Goal: Task Accomplishment & Management: Use online tool/utility

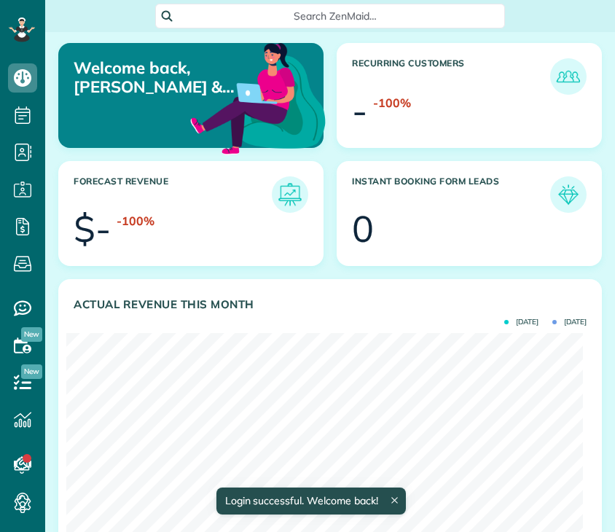
scroll to position [230, 516]
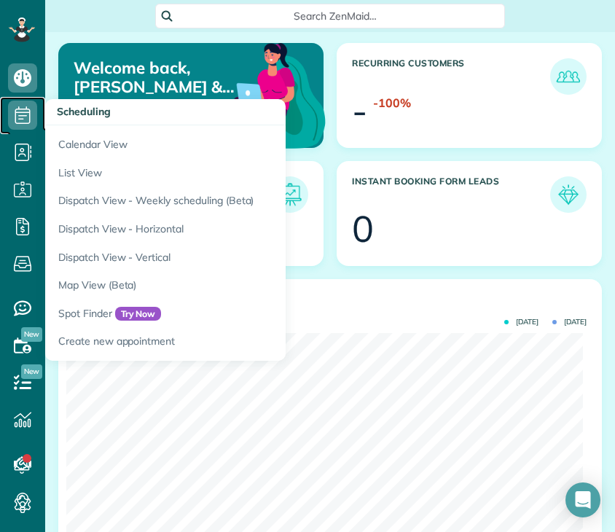
click at [23, 106] on icon at bounding box center [22, 115] width 29 height 29
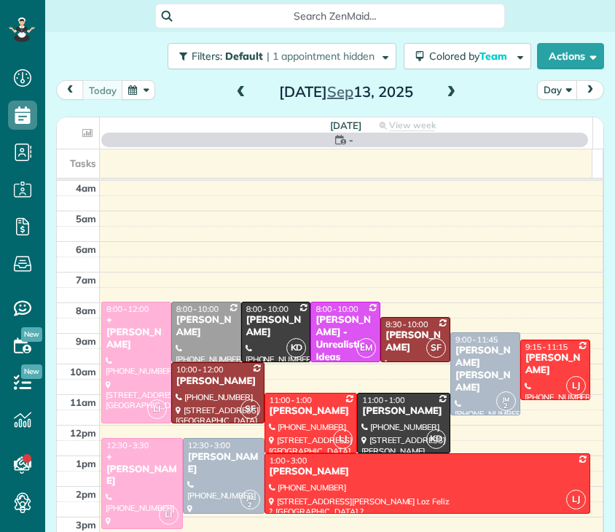
scroll to position [92, 0]
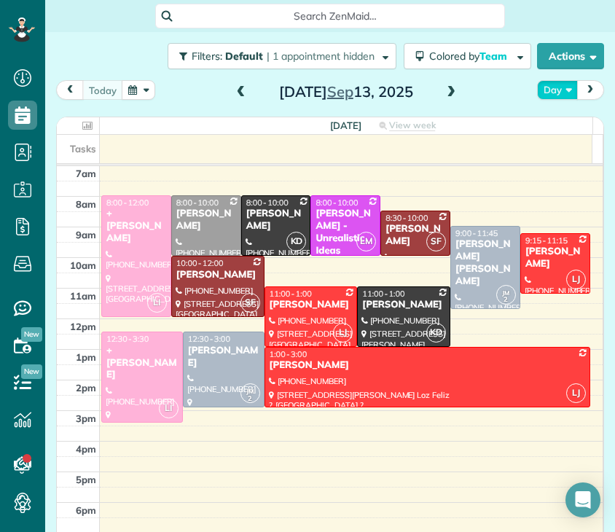
click at [560, 87] on button "Day" at bounding box center [557, 90] width 41 height 20
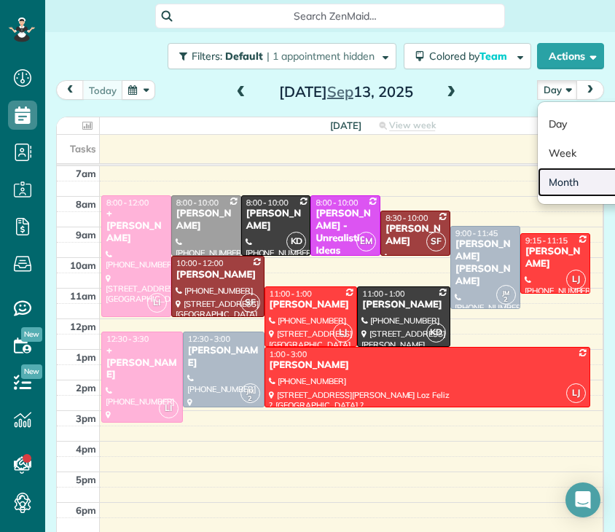
click at [561, 182] on link "Month" at bounding box center [595, 182] width 115 height 29
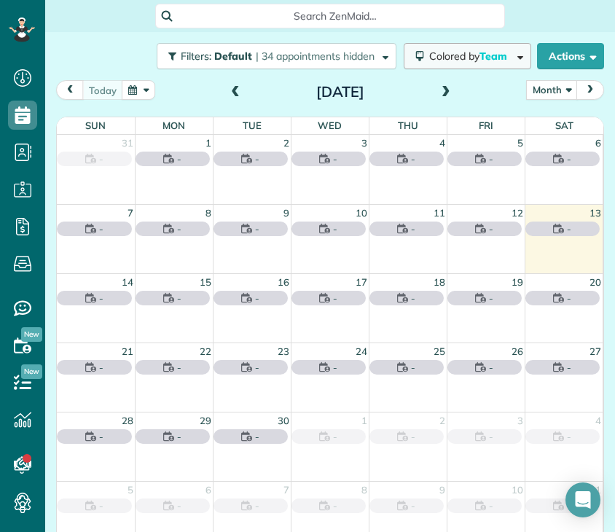
click at [448, 52] on span "Colored by Team" at bounding box center [470, 56] width 83 height 13
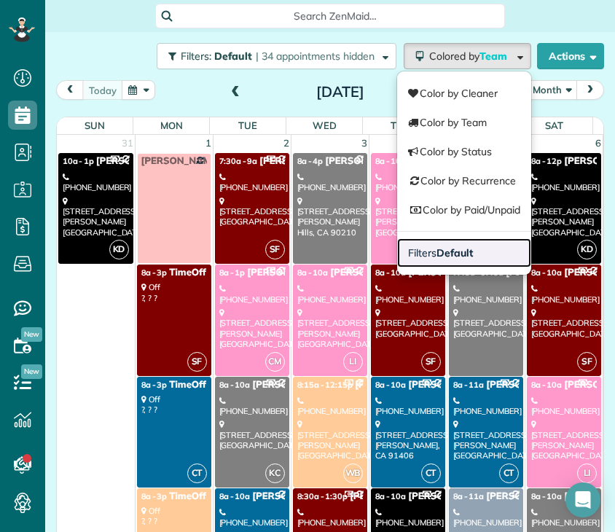
click at [469, 249] on link "Filters Default" at bounding box center [464, 252] width 134 height 29
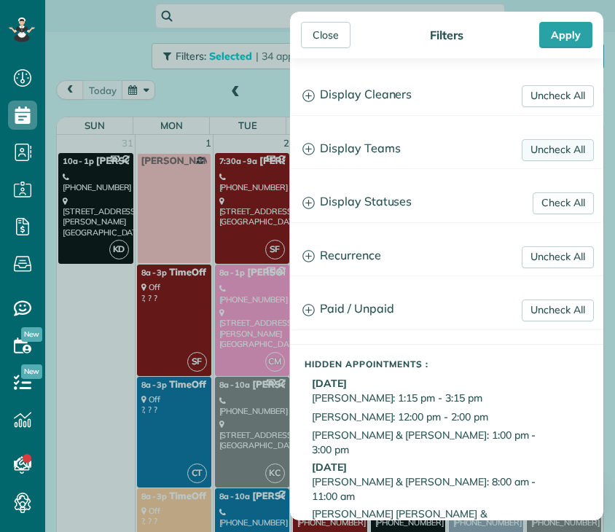
click at [528, 149] on link "Uncheck All" at bounding box center [558, 150] width 72 height 22
click at [523, 95] on link "Uncheck All" at bounding box center [558, 96] width 72 height 22
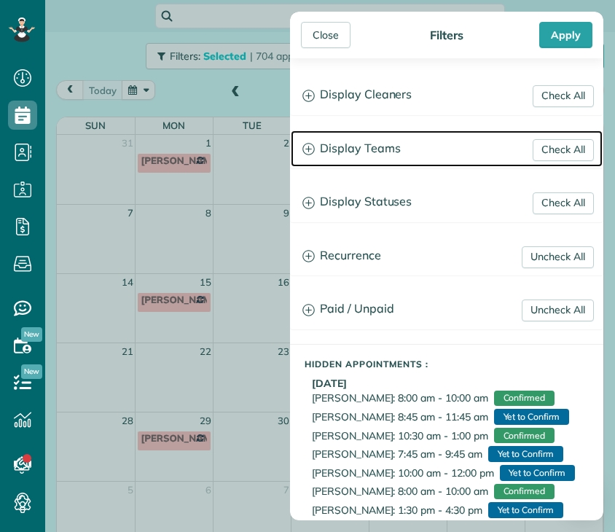
click at [368, 147] on h3 "Display Teams" at bounding box center [447, 148] width 312 height 37
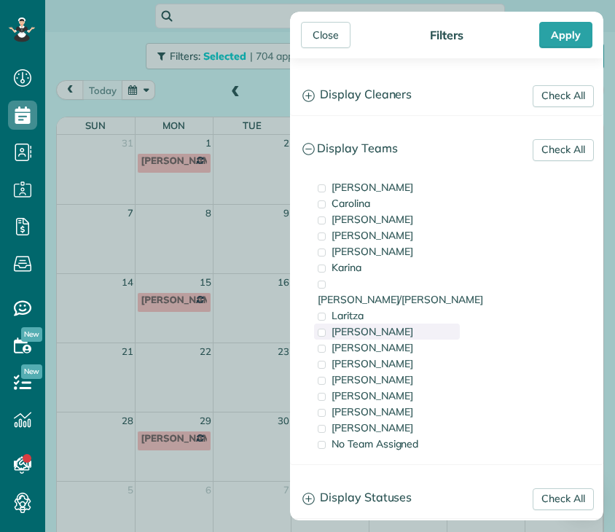
click at [367, 325] on span "[PERSON_NAME]" at bounding box center [373, 331] width 82 height 13
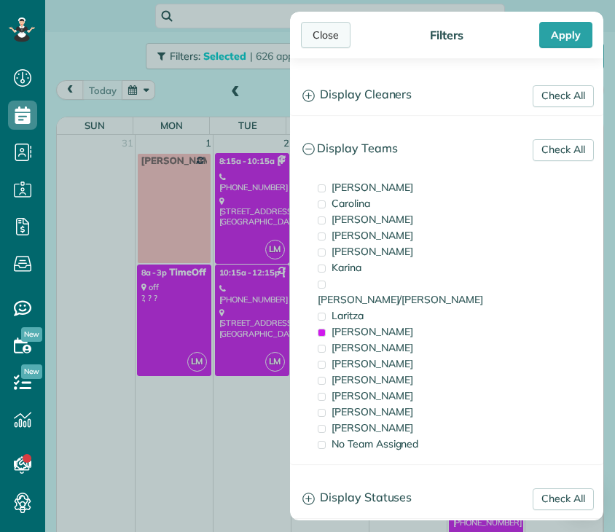
click at [328, 32] on div "Close" at bounding box center [326, 35] width 50 height 26
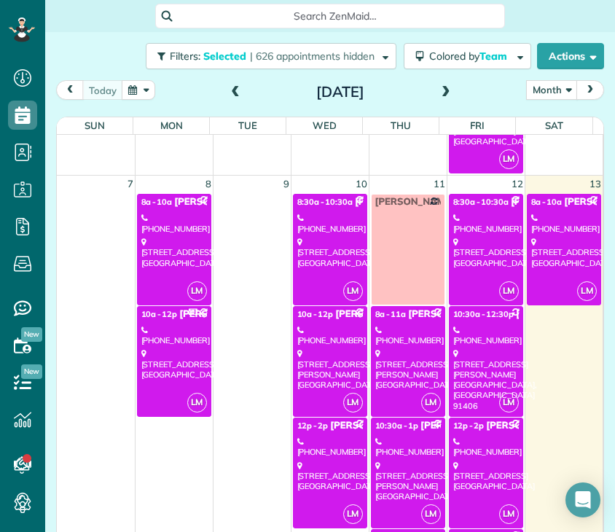
scroll to position [448, 0]
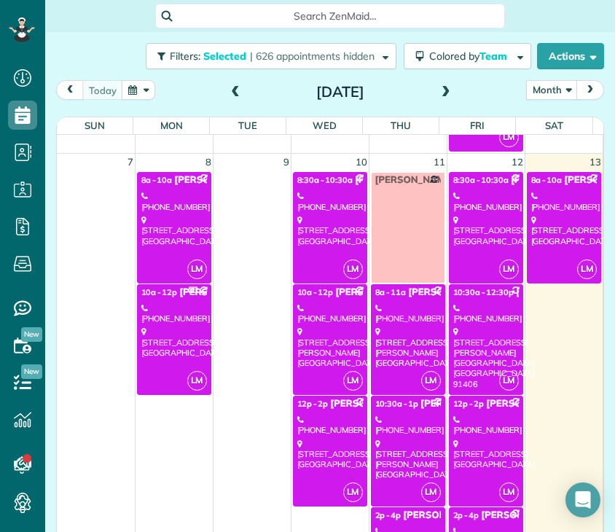
click at [164, 339] on div "[STREET_ADDRESS]" at bounding box center [174, 342] width 66 height 31
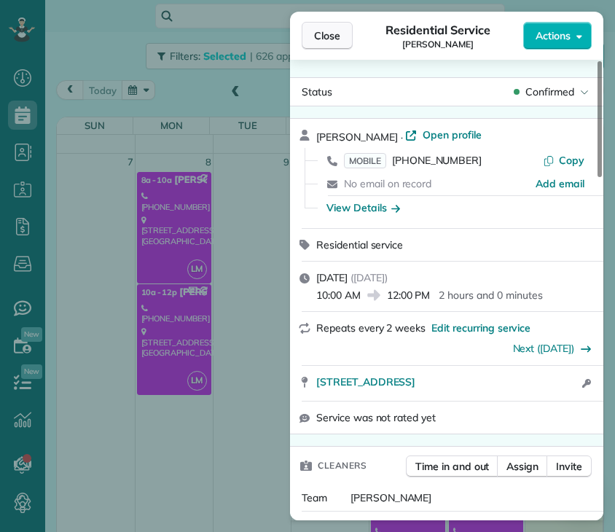
click at [324, 39] on span "Close" at bounding box center [327, 35] width 26 height 15
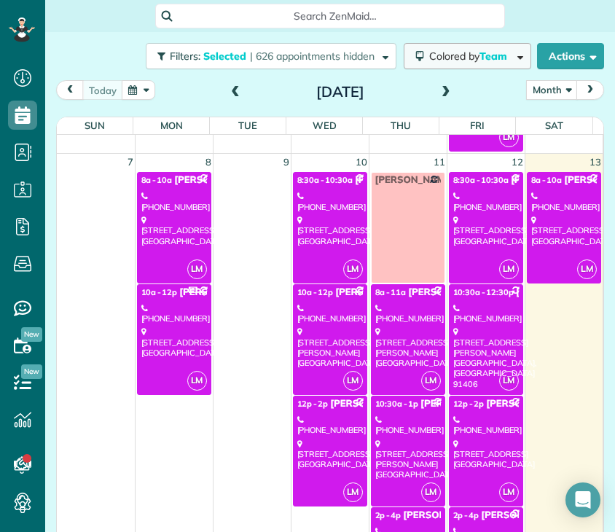
click at [455, 61] on span "Colored by Team" at bounding box center [470, 56] width 83 height 13
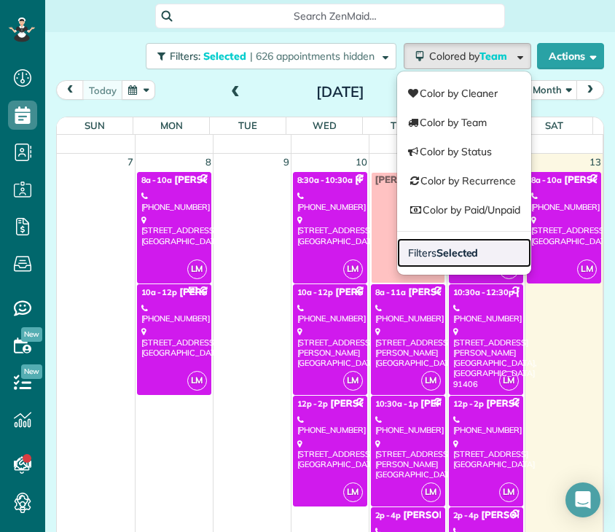
drag, startPoint x: 468, startPoint y: 245, endPoint x: 488, endPoint y: 249, distance: 20.7
click at [488, 249] on link "Filters Selected" at bounding box center [464, 252] width 134 height 29
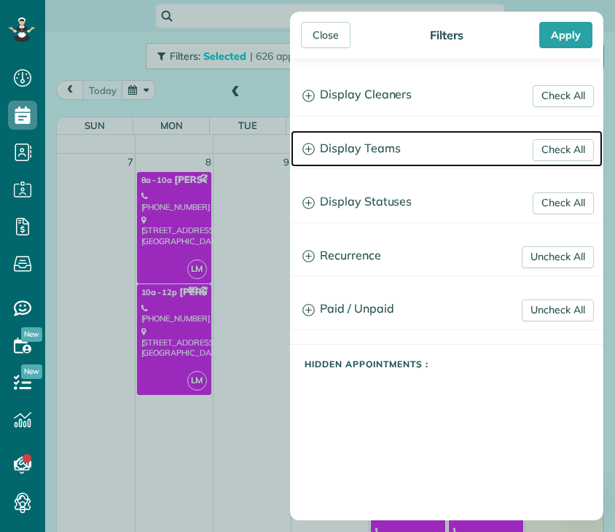
click at [367, 154] on h3 "Display Teams" at bounding box center [447, 148] width 312 height 37
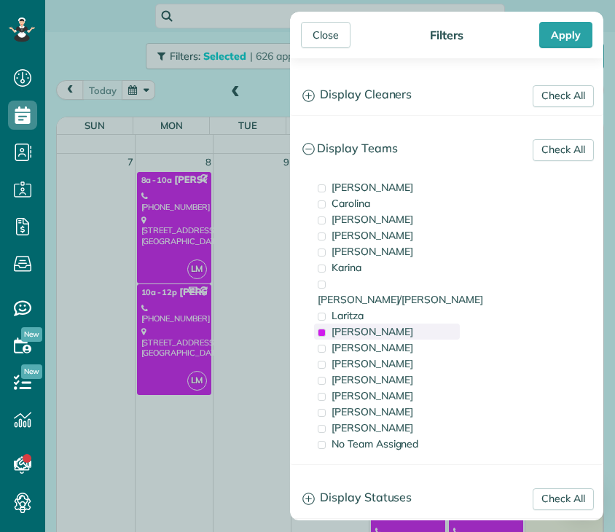
click at [365, 325] on span "[PERSON_NAME]" at bounding box center [373, 331] width 82 height 13
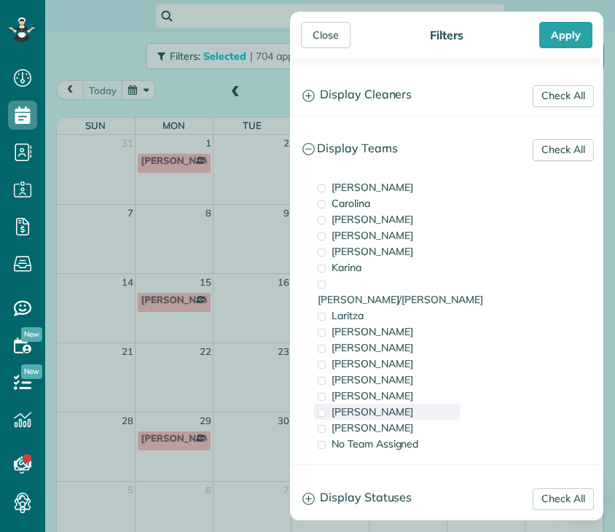
click at [362, 405] on span "[PERSON_NAME]" at bounding box center [373, 411] width 82 height 13
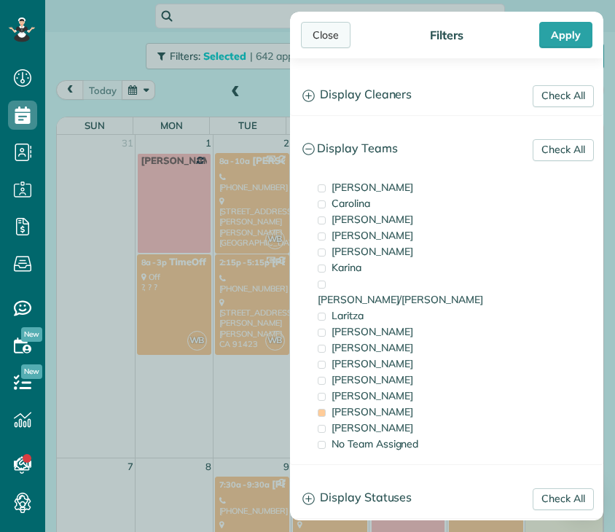
click at [328, 33] on div "Close" at bounding box center [326, 35] width 50 height 26
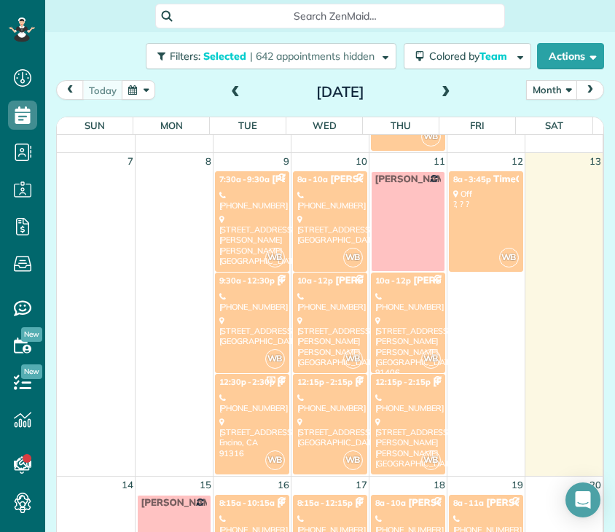
scroll to position [305, 0]
click at [225, 215] on div "[STREET_ADDRESS][PERSON_NAME][PERSON_NAME]" at bounding box center [252, 241] width 66 height 52
